Goal: Register for event/course

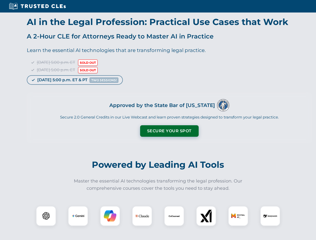
click at [169, 131] on button "Secure Your Spot" at bounding box center [169, 131] width 59 height 12
click at [46, 216] on img at bounding box center [46, 216] width 15 height 15
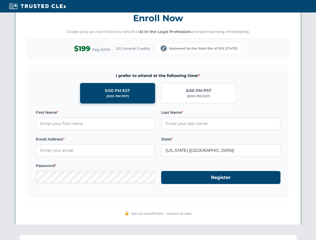
click at [110, 216] on div "Secure enrollment • Instant access" at bounding box center [158, 214] width 261 height 7
click at [142, 216] on span "Secure enrollment • Instant access" at bounding box center [161, 214] width 60 height 6
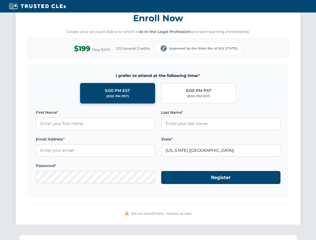
click at [174, 216] on span "Secure enrollment • Instant access" at bounding box center [161, 214] width 60 height 6
click at [206, 216] on div "Secure enrollment • Instant access" at bounding box center [158, 214] width 261 height 7
click at [238, 216] on div "Secure enrollment • Instant access" at bounding box center [158, 214] width 261 height 7
click at [270, 216] on div "Secure enrollment • Instant access" at bounding box center [158, 214] width 261 height 7
